Goal: Transaction & Acquisition: Purchase product/service

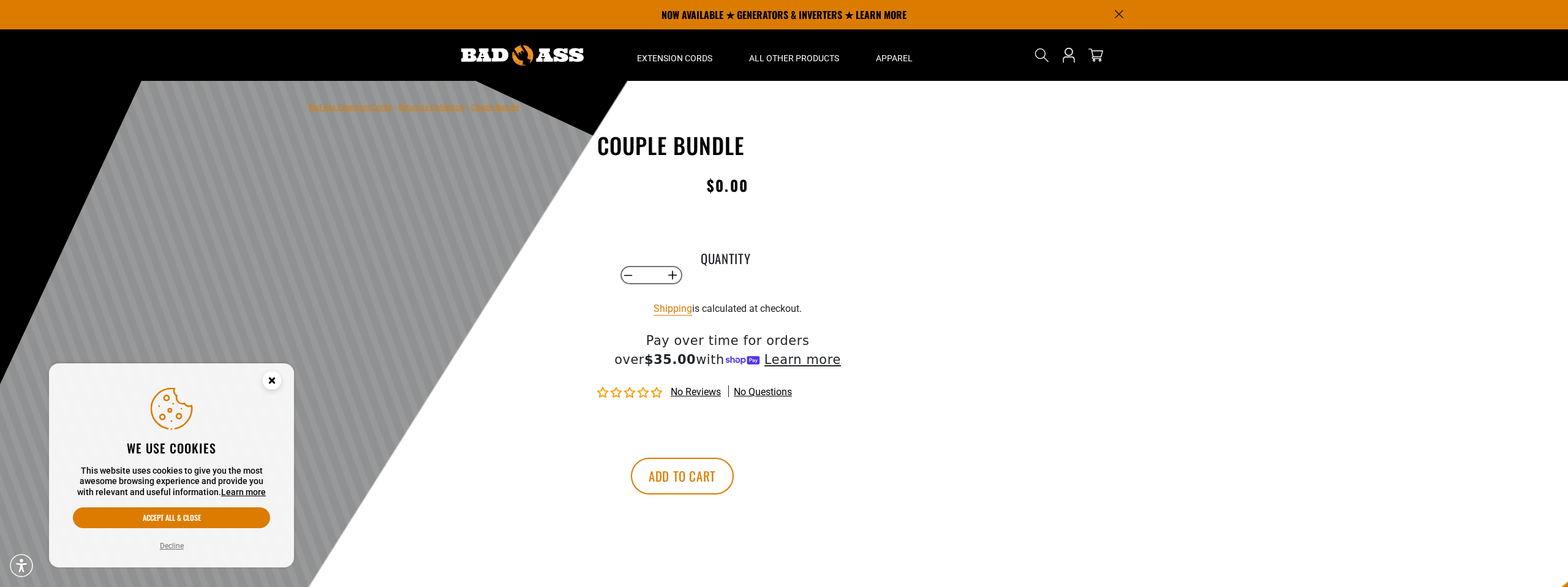
click at [721, 257] on label "Quantity" at bounding box center [726, 257] width 61 height 16
click at [664, 264] on input "*" at bounding box center [650, 275] width 25 height 21
drag, startPoint x: 575, startPoint y: 202, endPoint x: 353, endPoint y: 81, distance: 252.8
click at [555, 192] on main-product-gallery "NaN of undefined 1" at bounding box center [449, 186] width 261 height 108
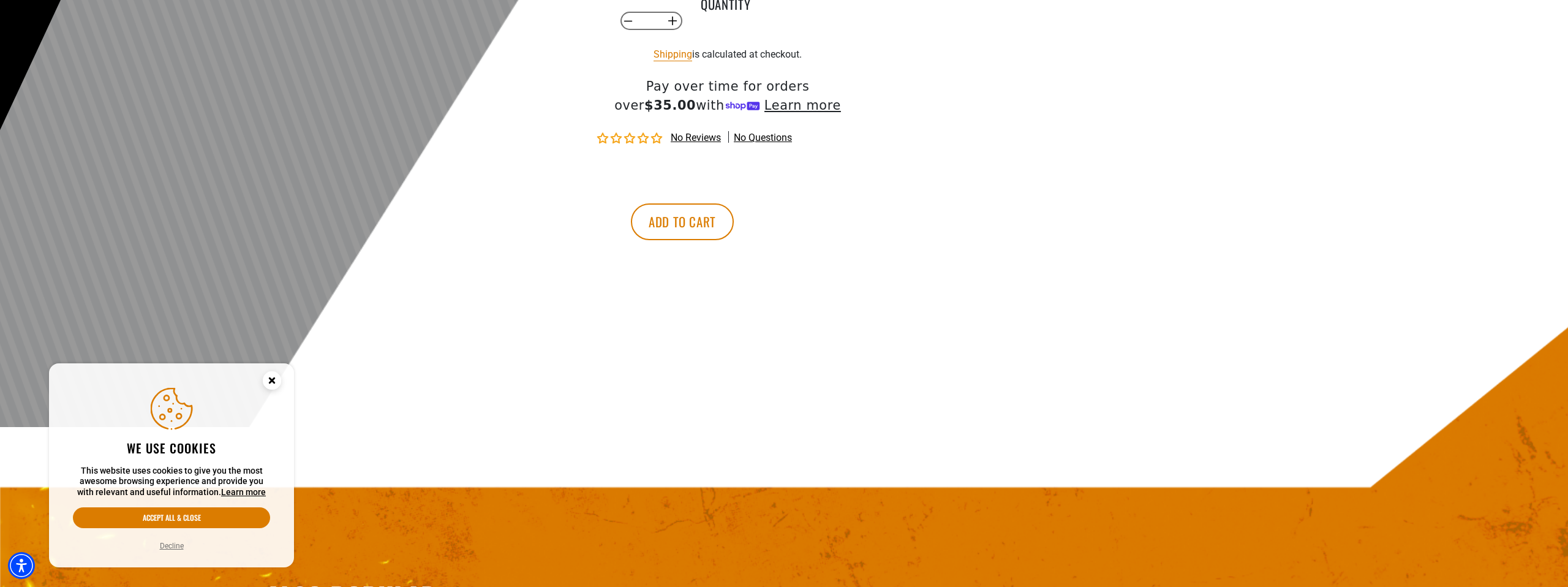
scroll to position [271, 0]
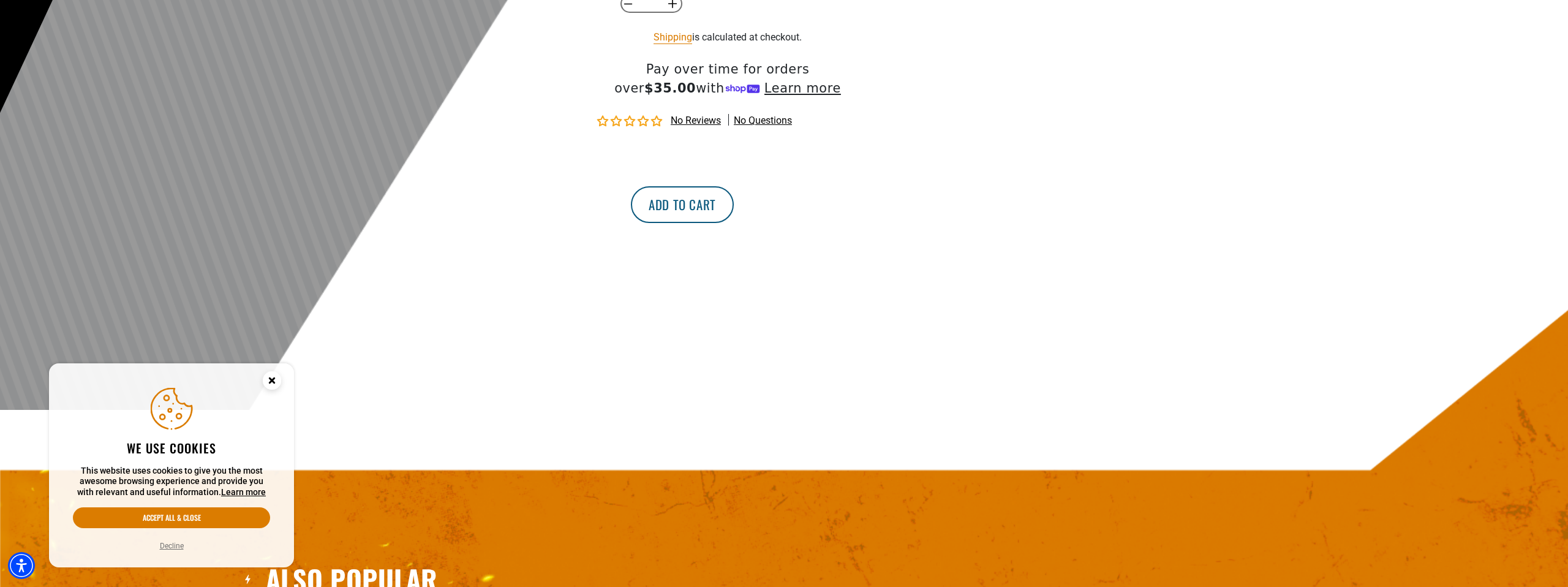
click at [734, 206] on button "Add to cart" at bounding box center [682, 205] width 103 height 37
